Goal: Information Seeking & Learning: Find specific page/section

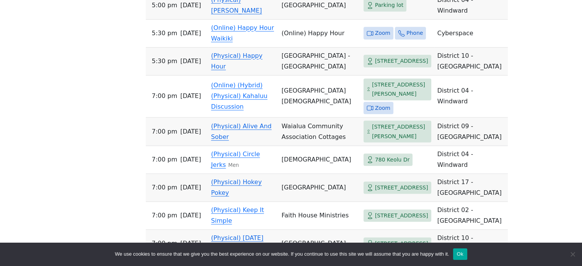
scroll to position [935, 0]
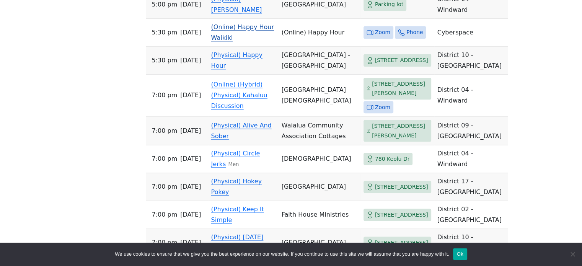
click at [215, 41] on link "(Online) Happy Hour Waikiki" at bounding box center [242, 32] width 63 height 18
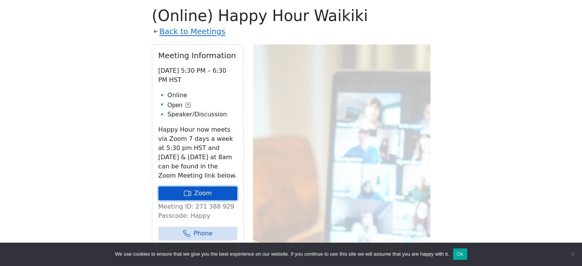
click at [212, 191] on link "Zoom" at bounding box center [197, 193] width 79 height 14
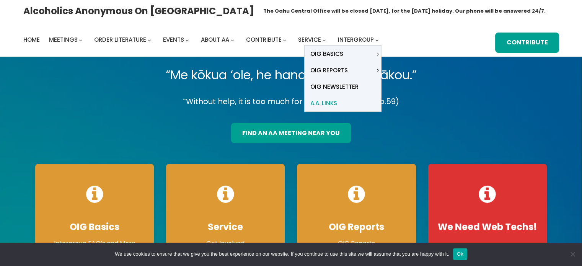
click at [333, 100] on span "A.A. Links" at bounding box center [323, 103] width 27 height 11
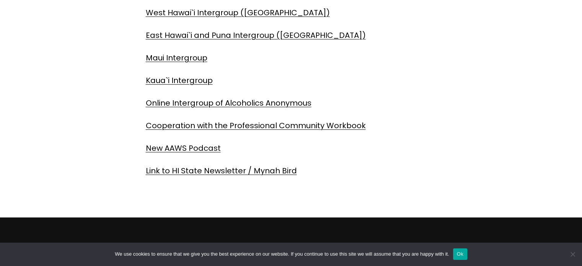
scroll to position [306, 0]
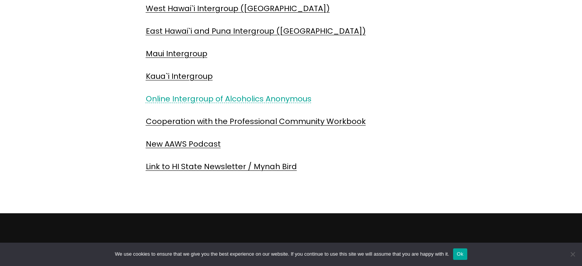
click at [207, 94] on link "Online Intergroup of Alcoholics Anonymous" at bounding box center [229, 98] width 166 height 11
